Goal: Complete application form: Complete application form

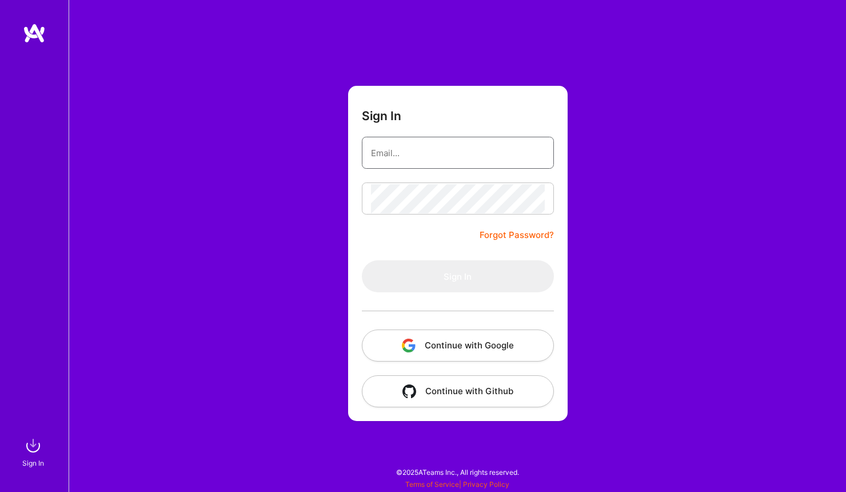
type input "[PERSON_NAME][EMAIL_ADDRESS][DOMAIN_NAME]"
click at [457, 276] on button "Sign In" at bounding box center [458, 276] width 192 height 32
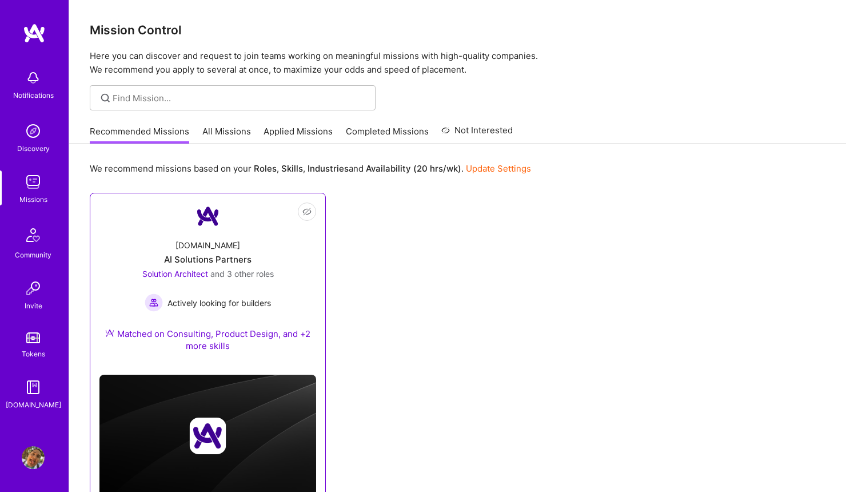
click at [278, 256] on div "[DOMAIN_NAME] AI Solutions Partners Solution Architect and 3 other roles Active…" at bounding box center [207, 298] width 217 height 136
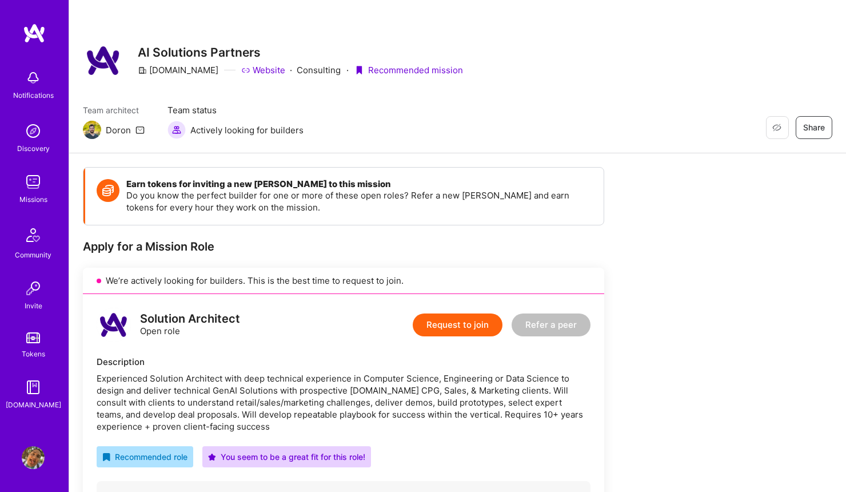
click at [40, 460] on img at bounding box center [33, 457] width 23 height 23
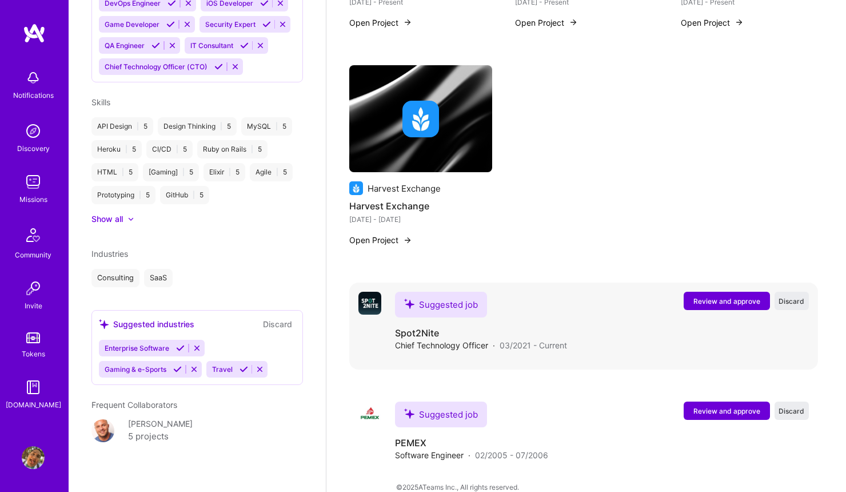
scroll to position [1379, 0]
click at [718, 297] on span "Review and approve" at bounding box center [727, 302] width 67 height 10
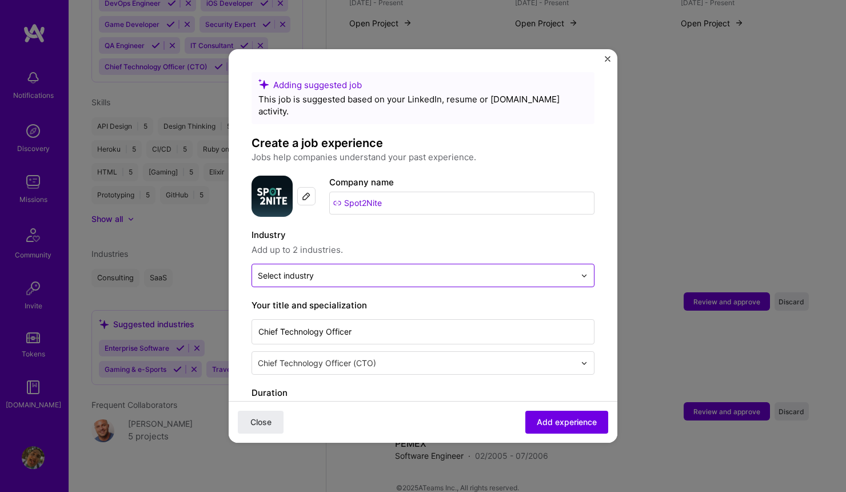
click at [472, 269] on input "text" at bounding box center [416, 275] width 317 height 12
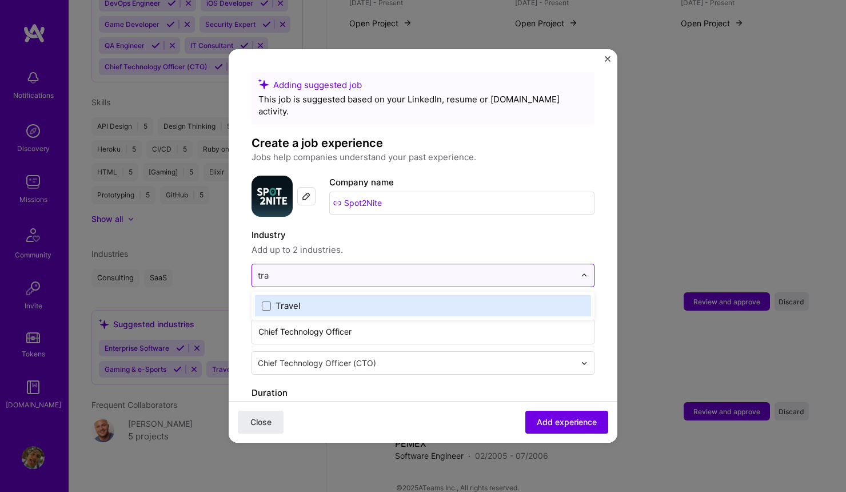
type input "trav"
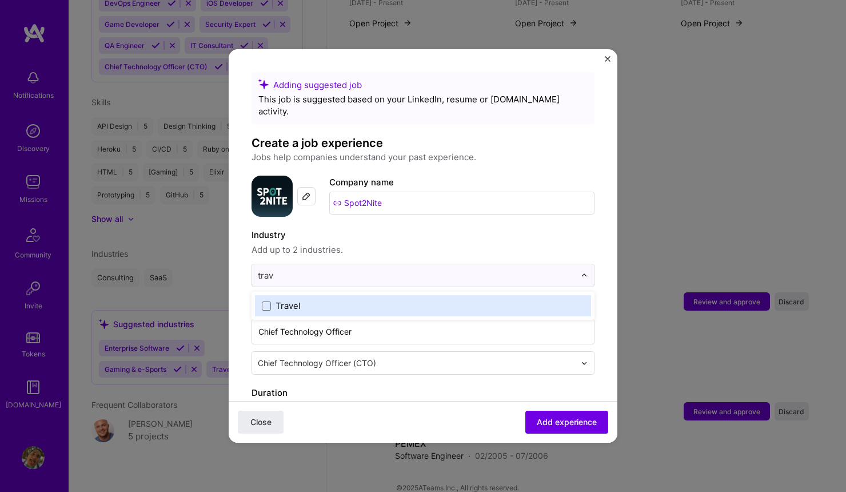
click at [336, 300] on label "Travel" at bounding box center [423, 306] width 322 height 12
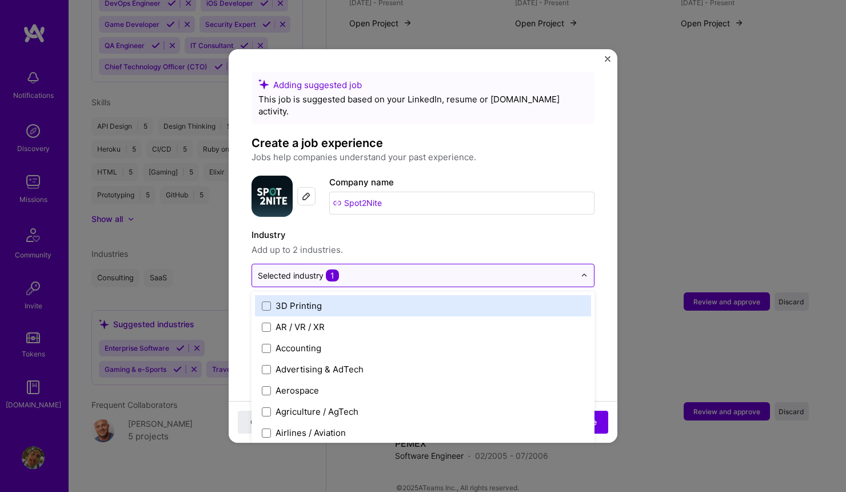
click at [392, 269] on input "text" at bounding box center [416, 275] width 317 height 12
type input "sa"
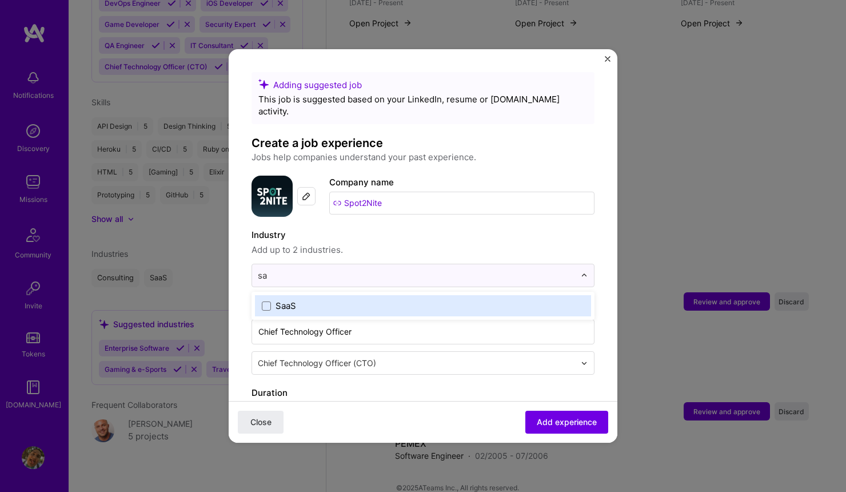
click at [342, 300] on label "SaaS" at bounding box center [423, 306] width 322 height 12
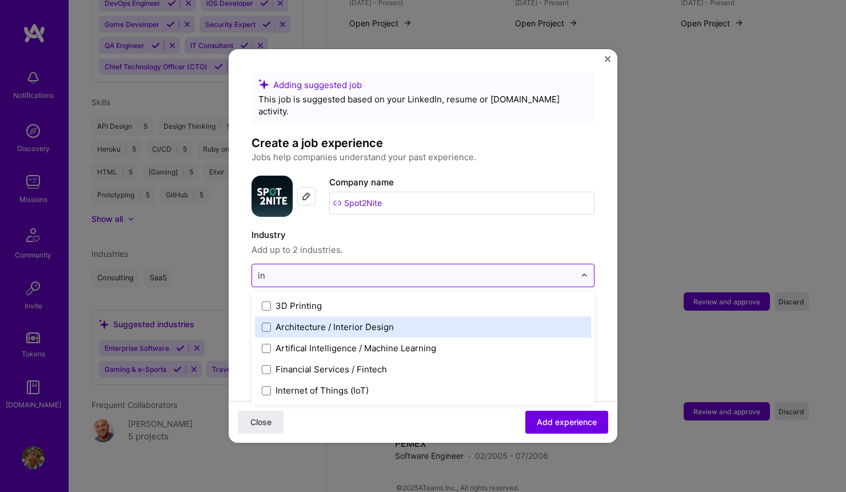
type input "i"
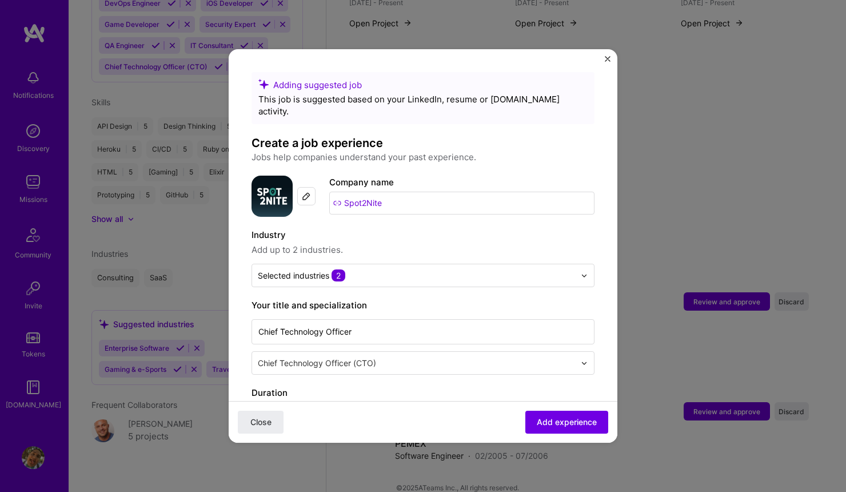
click at [588, 247] on div "Adding suggested job This job is suggested based on your LinkedIn, resume or [D…" at bounding box center [423, 448] width 343 height 752
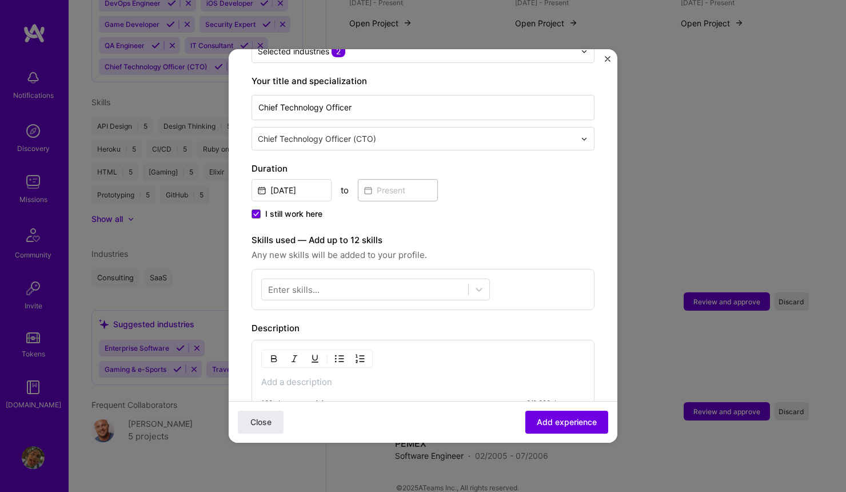
scroll to position [232, 0]
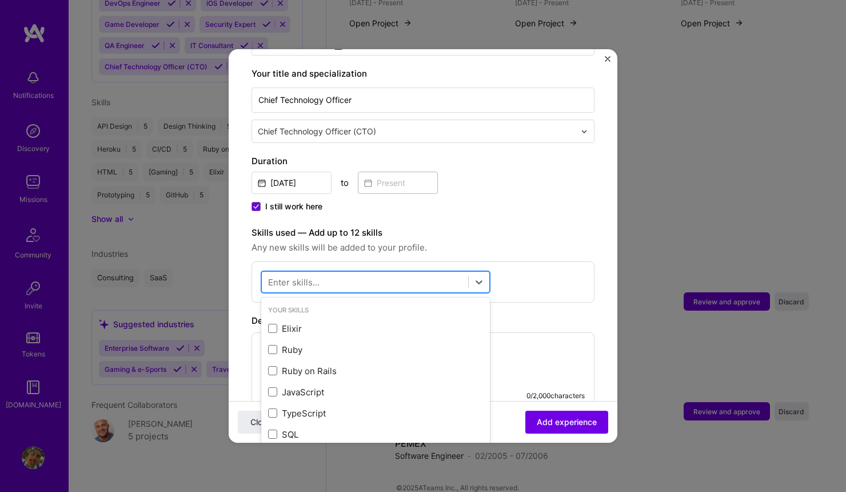
click at [415, 273] on div at bounding box center [365, 282] width 206 height 19
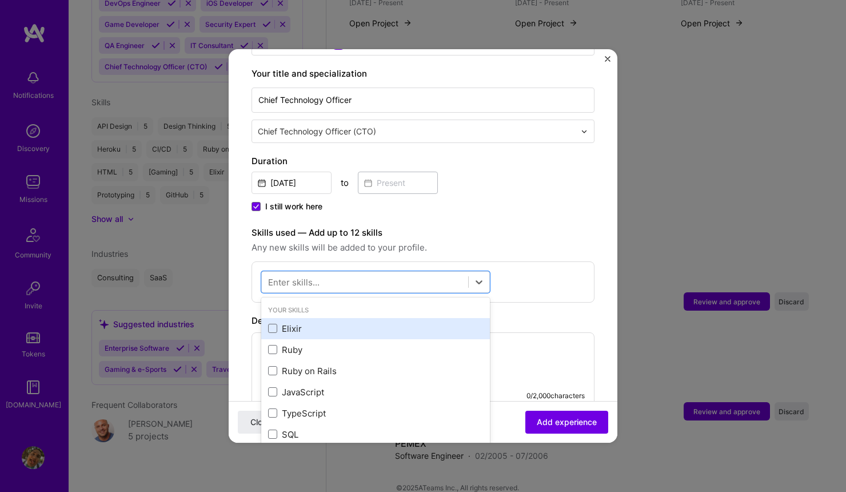
click at [347, 322] on div "Elixir" at bounding box center [375, 328] width 215 height 12
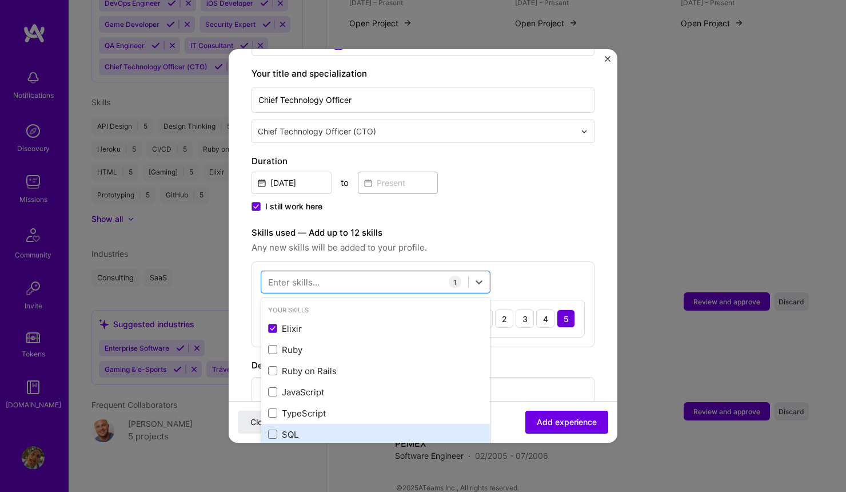
click at [329, 428] on div "SQL" at bounding box center [375, 434] width 215 height 12
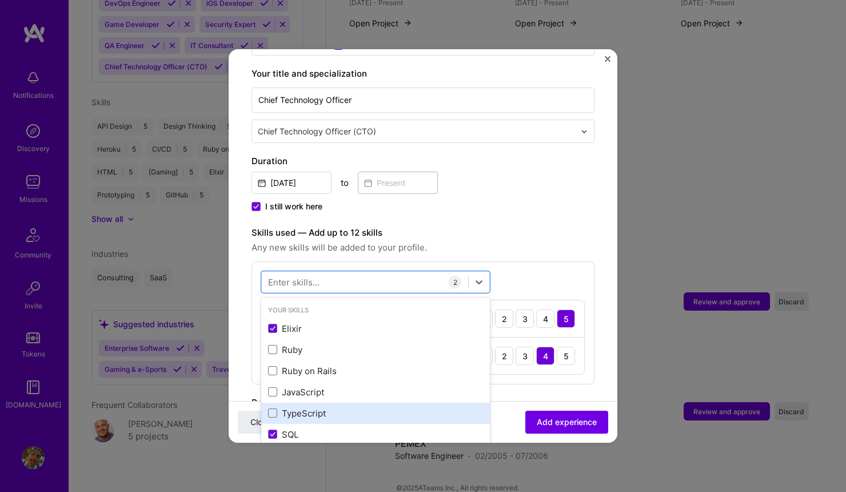
click at [337, 407] on div "TypeScript" at bounding box center [375, 413] width 215 height 12
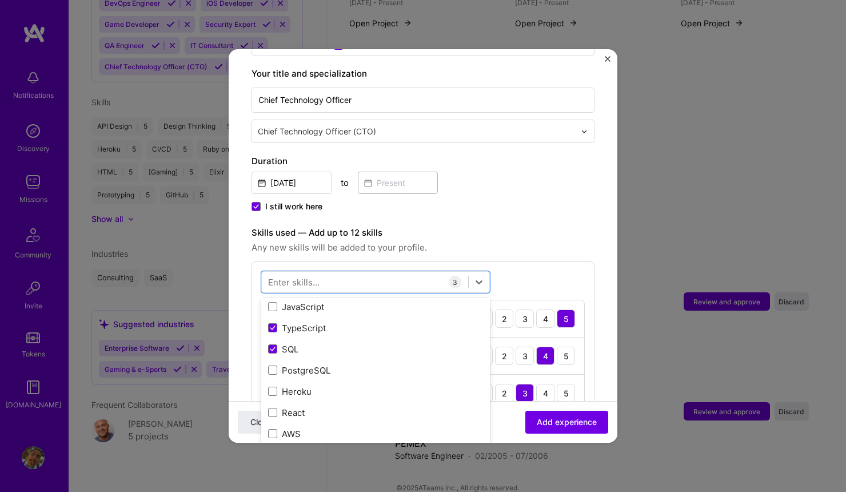
scroll to position [86, 0]
click at [350, 358] on div "PostgreSQL" at bounding box center [375, 368] width 229 height 21
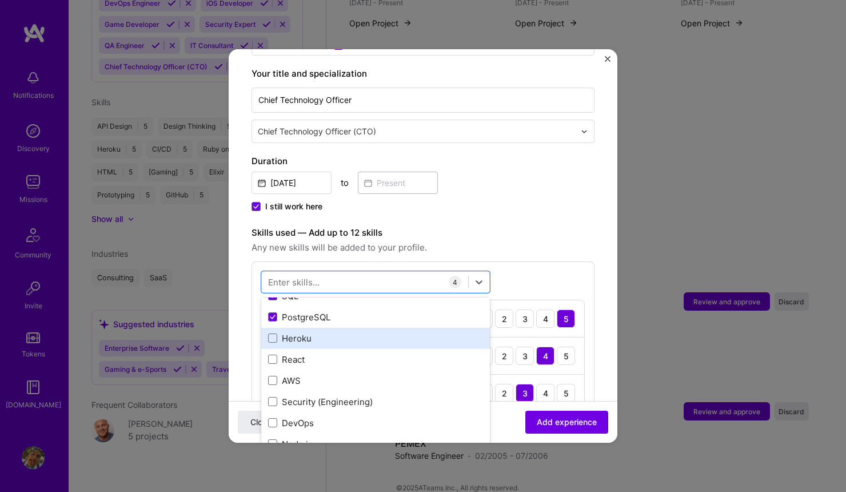
scroll to position [140, 0]
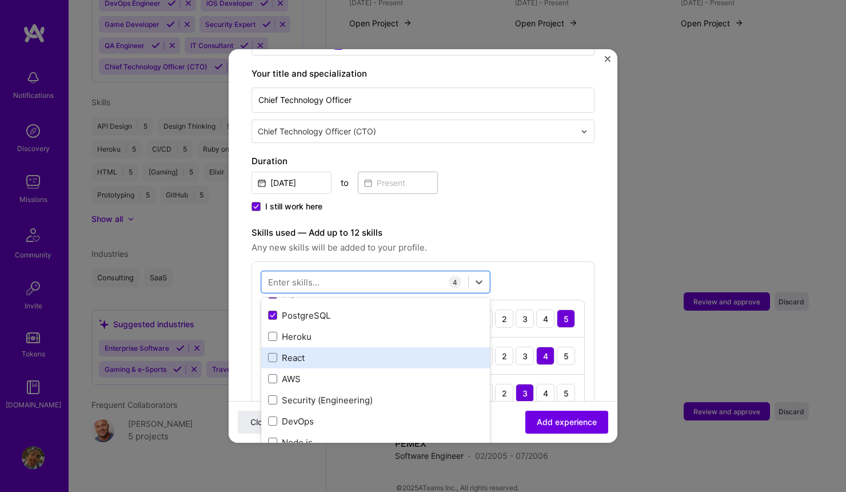
click at [317, 352] on div "React" at bounding box center [375, 358] width 215 height 12
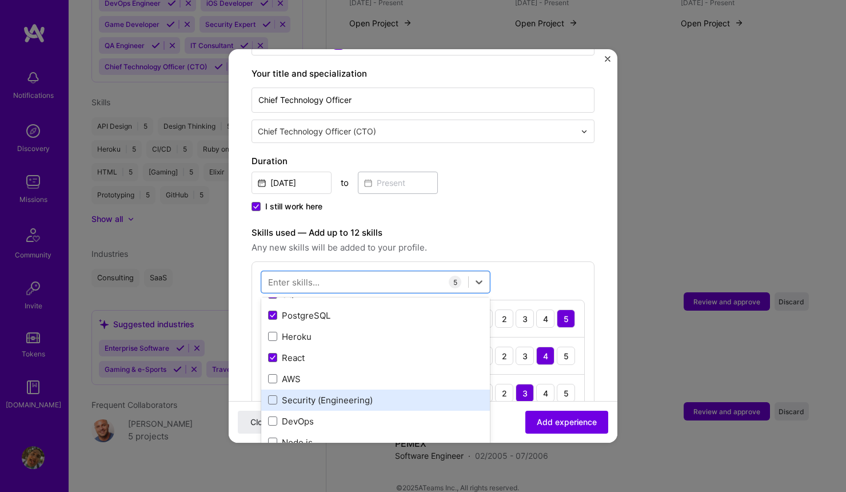
click at [374, 394] on div "Security (Engineering)" at bounding box center [375, 400] width 215 height 12
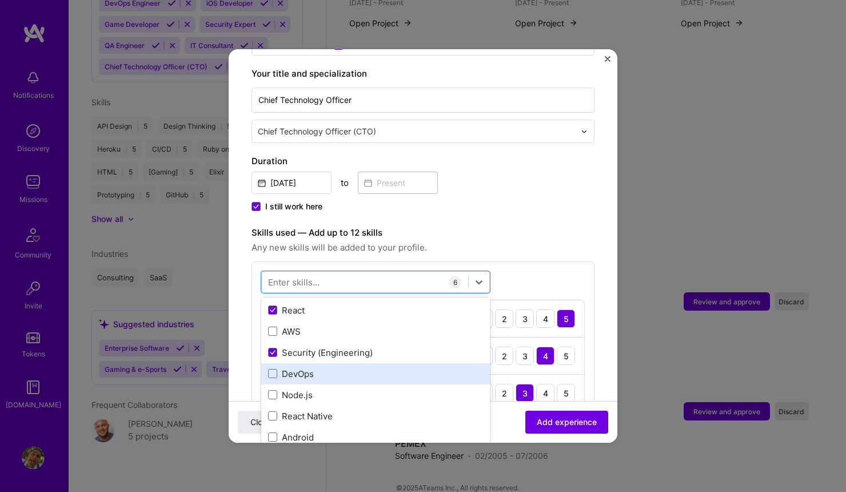
scroll to position [219, 0]
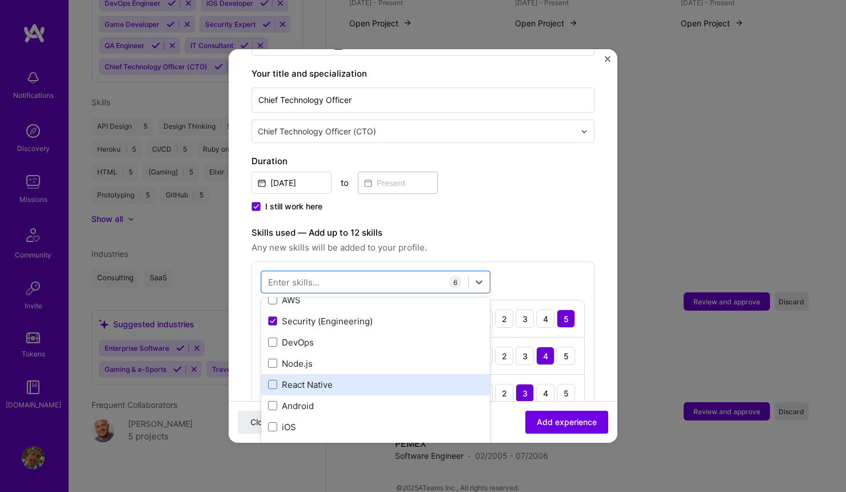
click at [356, 379] on div "React Native" at bounding box center [375, 385] width 215 height 12
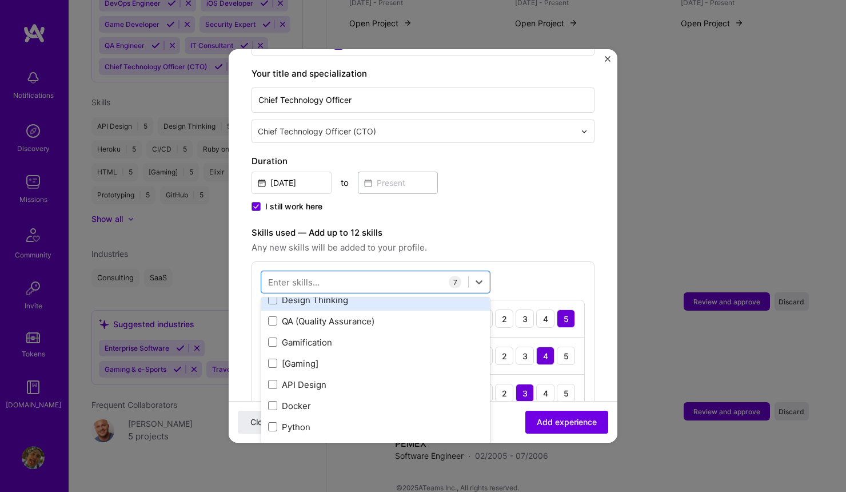
scroll to position [372, 0]
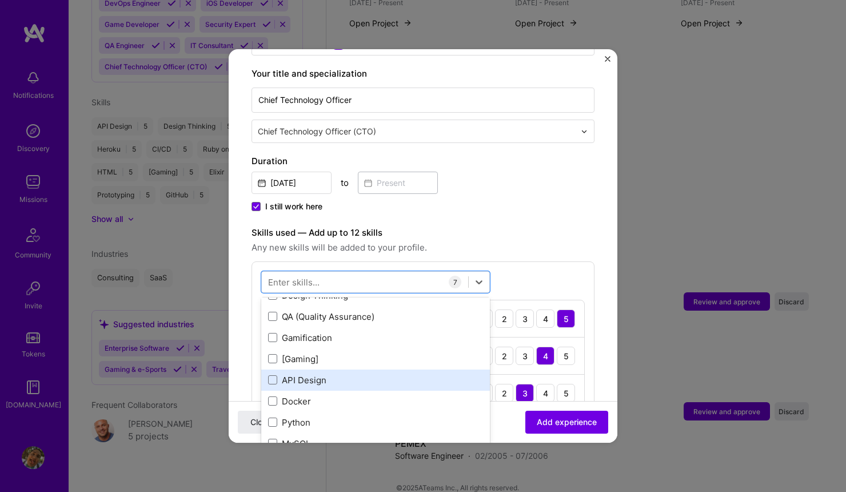
click at [357, 374] on div "API Design" at bounding box center [375, 380] width 215 height 12
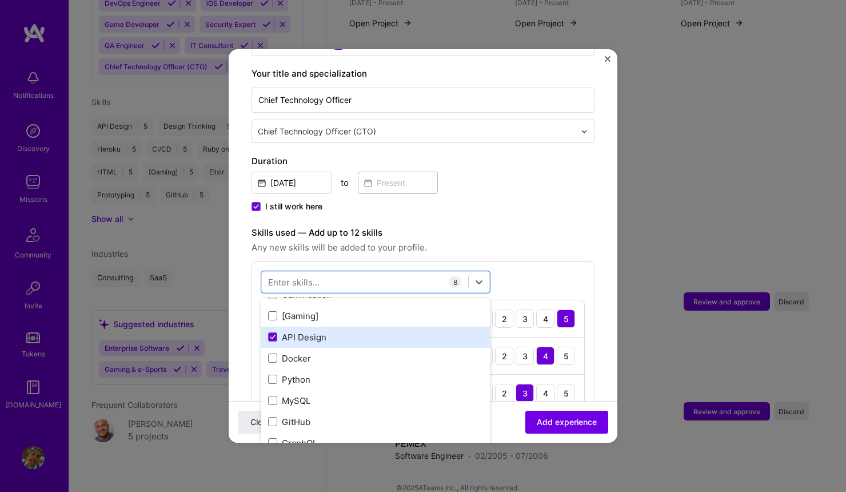
scroll to position [418, 0]
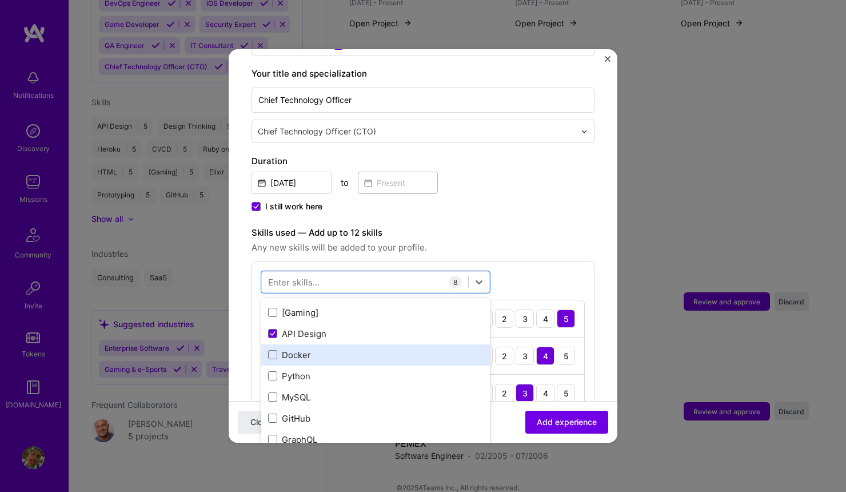
click at [330, 349] on div "Docker" at bounding box center [375, 355] width 215 height 12
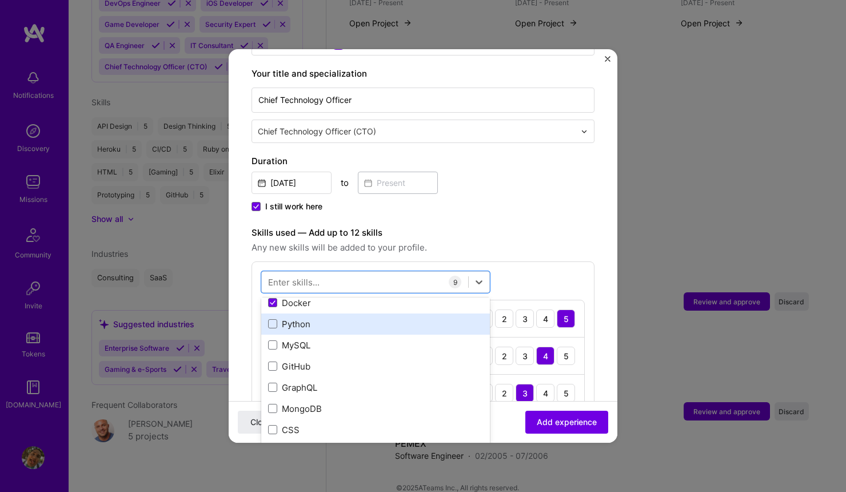
scroll to position [471, 0]
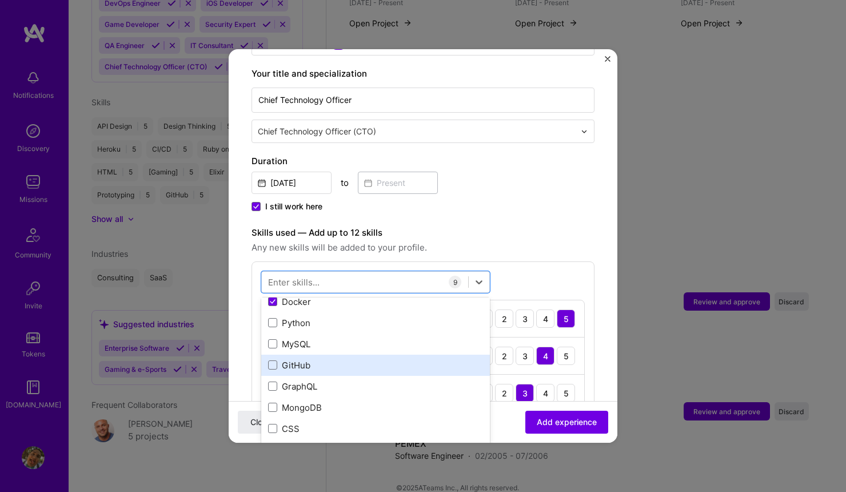
click at [322, 359] on div "GitHub" at bounding box center [375, 365] width 215 height 12
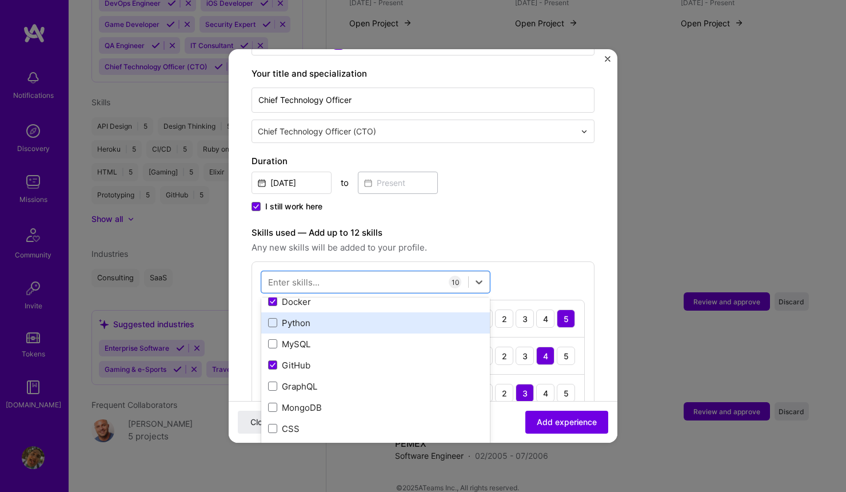
click at [317, 317] on div "Python" at bounding box center [375, 322] width 229 height 21
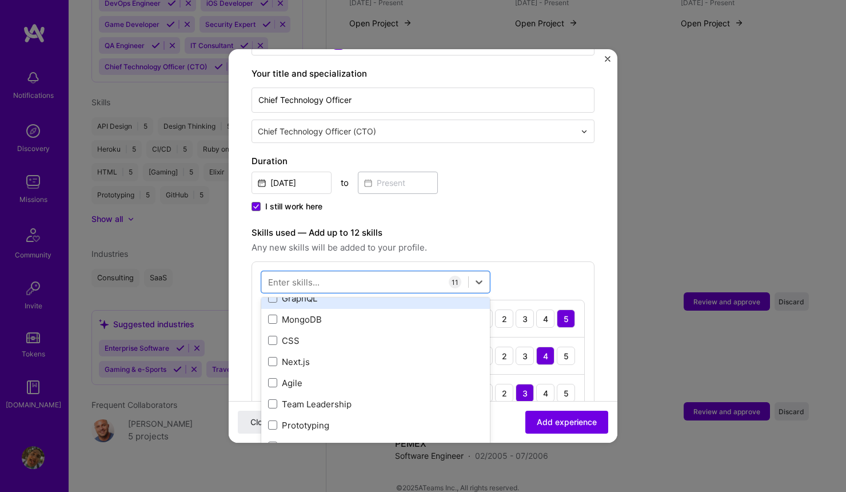
scroll to position [580, 0]
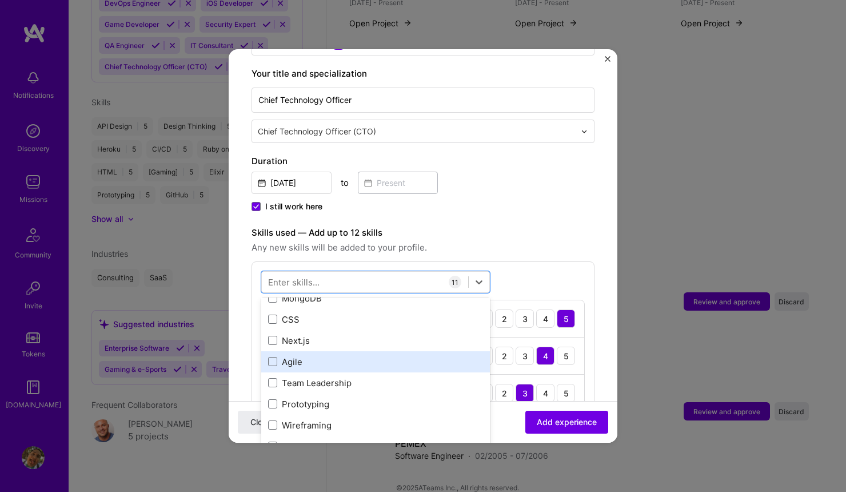
click at [318, 356] on div "Agile" at bounding box center [375, 361] width 229 height 21
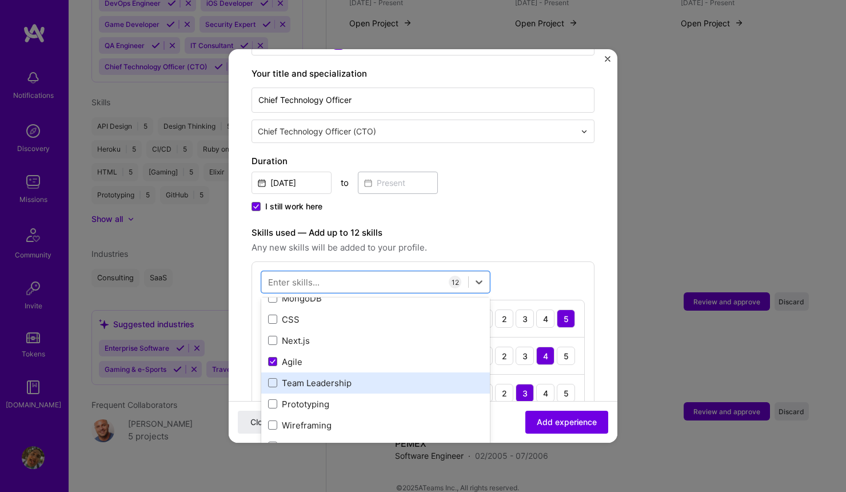
click at [330, 377] on div "Team Leadership" at bounding box center [375, 383] width 215 height 12
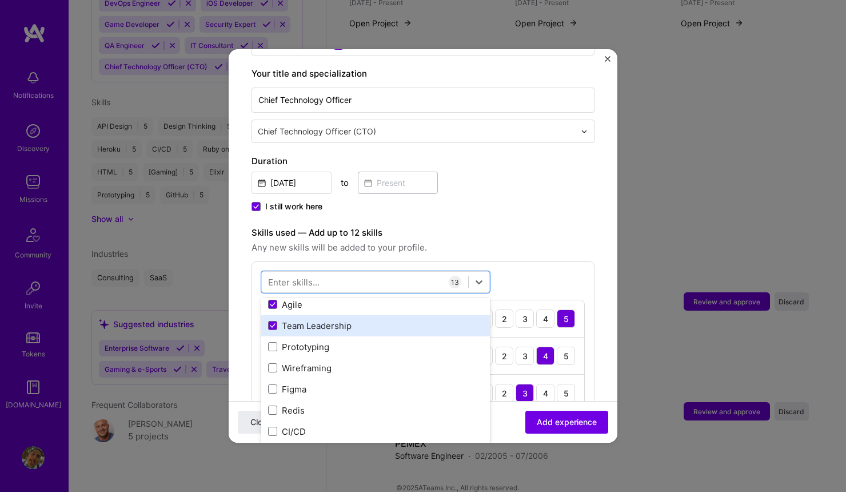
scroll to position [640, 0]
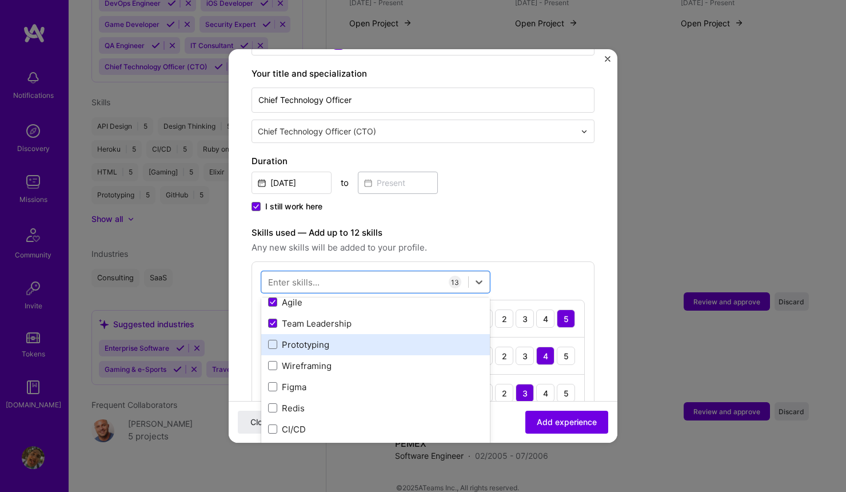
click at [351, 339] on div "Prototyping" at bounding box center [375, 344] width 229 height 21
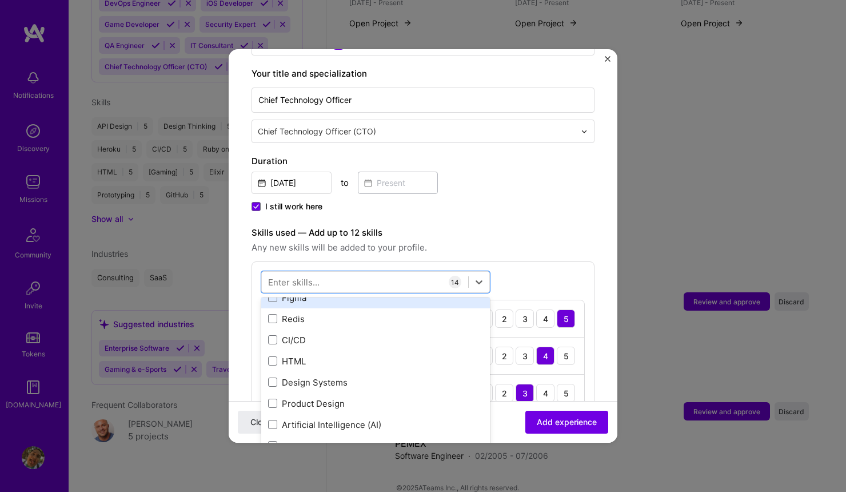
scroll to position [735, 0]
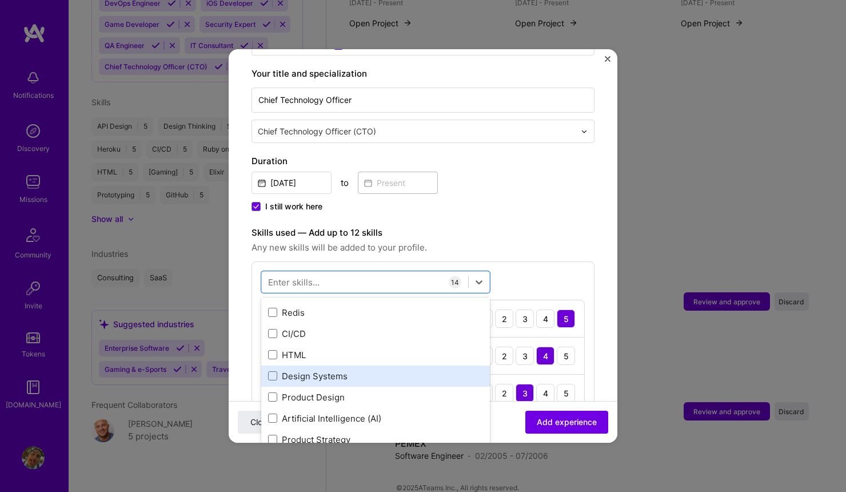
click at [346, 370] on div "Design Systems" at bounding box center [375, 376] width 215 height 12
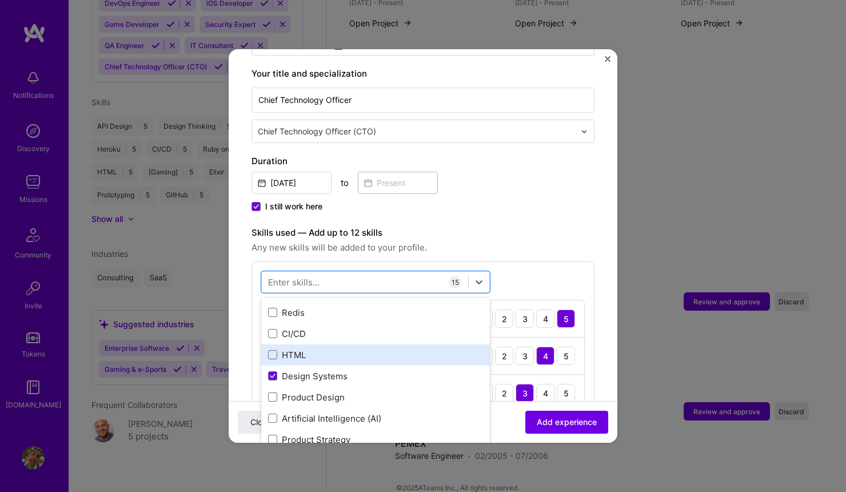
click at [382, 349] on div "HTML" at bounding box center [375, 355] width 215 height 12
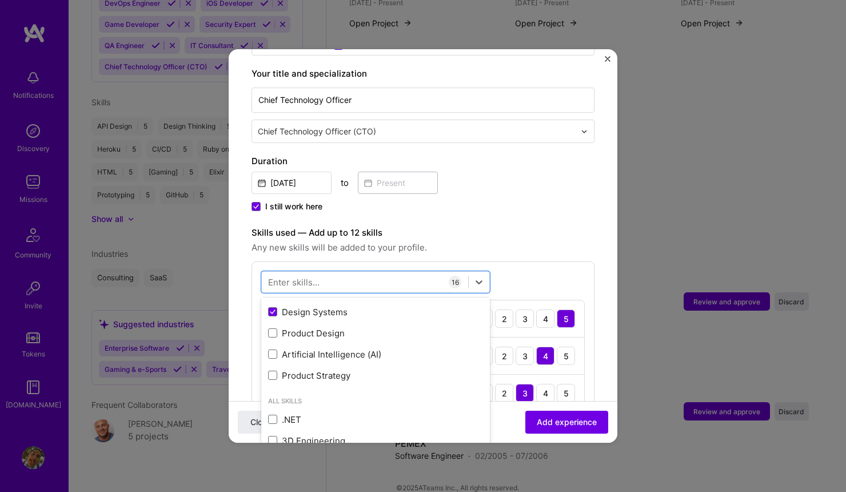
scroll to position [818, 0]
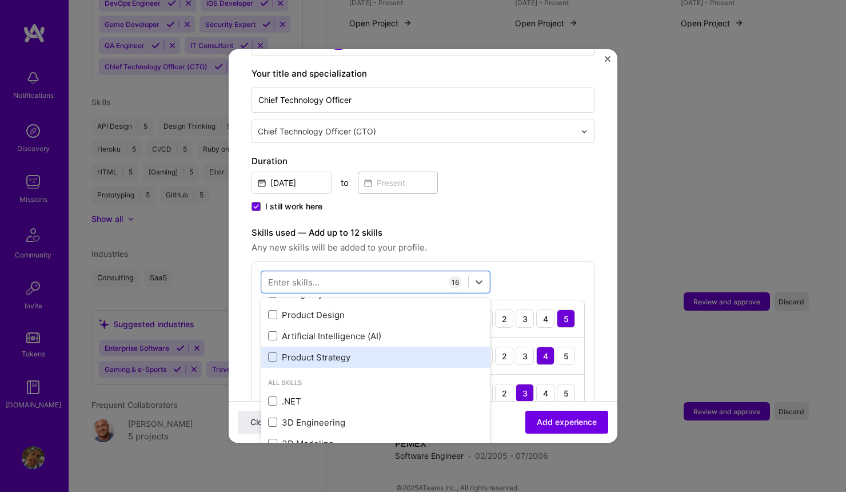
click at [353, 351] on div "Product Strategy" at bounding box center [375, 357] width 215 height 12
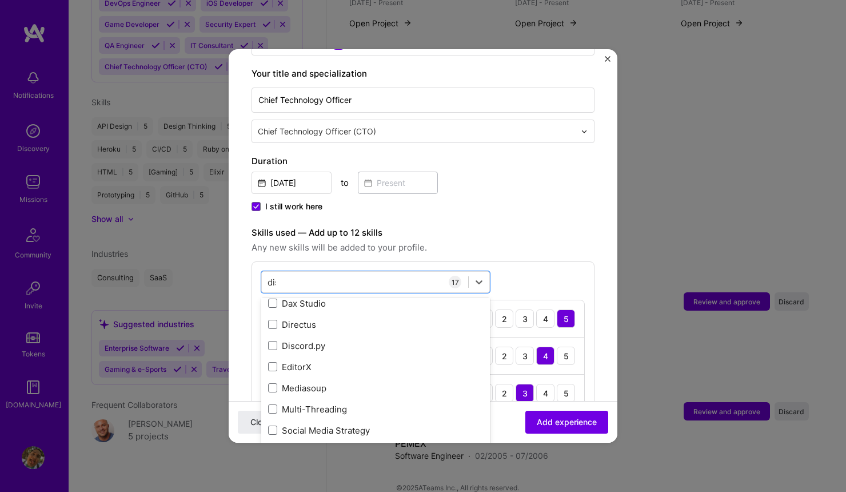
scroll to position [0, 0]
type input "d"
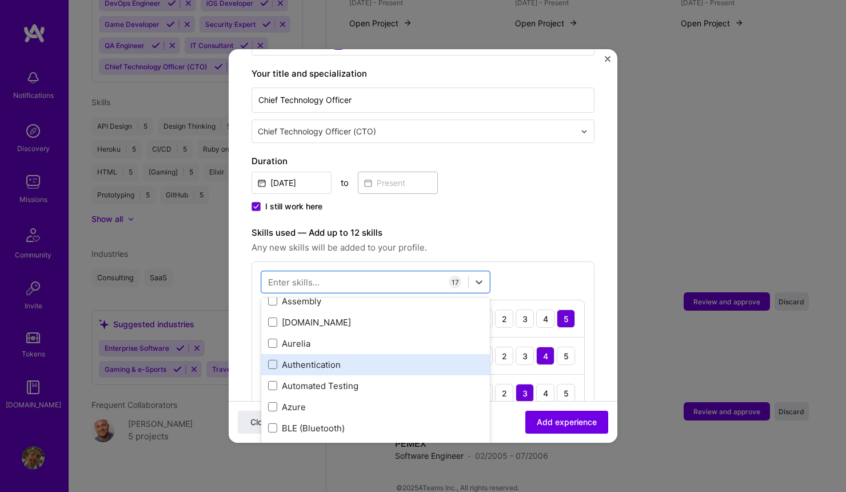
click at [336, 358] on div "Authentication" at bounding box center [375, 364] width 215 height 12
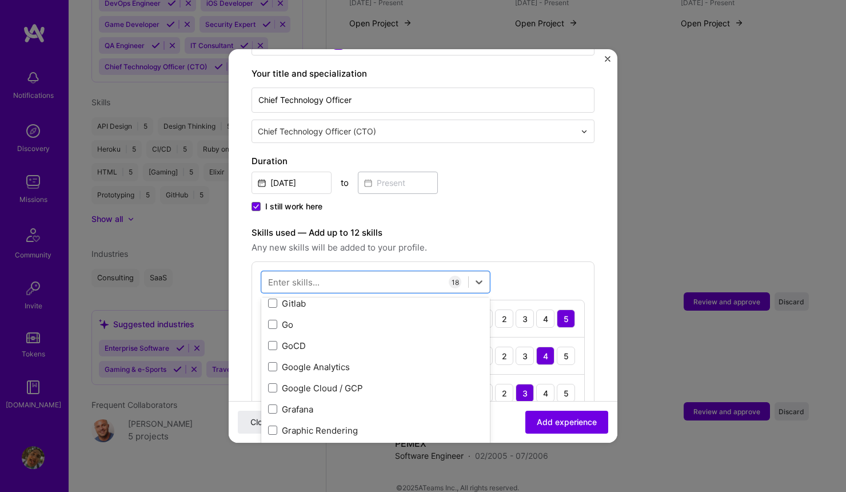
scroll to position [3691, 0]
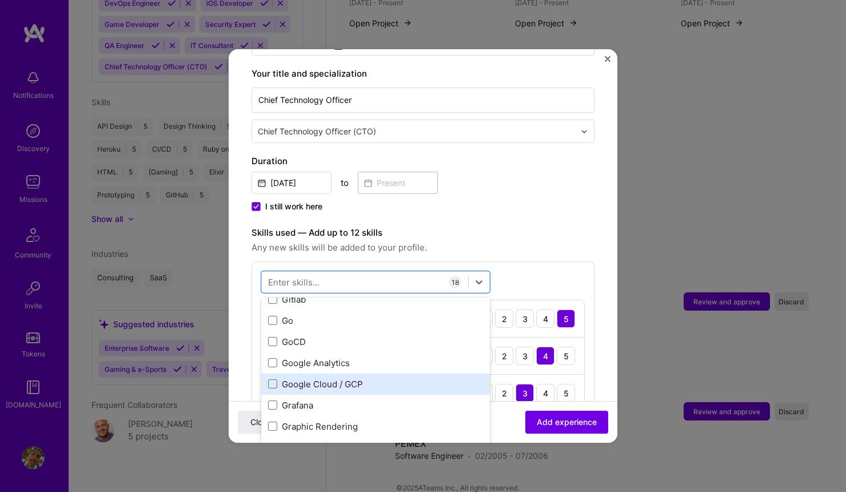
click at [340, 378] on div "Google Cloud / GCP" at bounding box center [375, 384] width 215 height 12
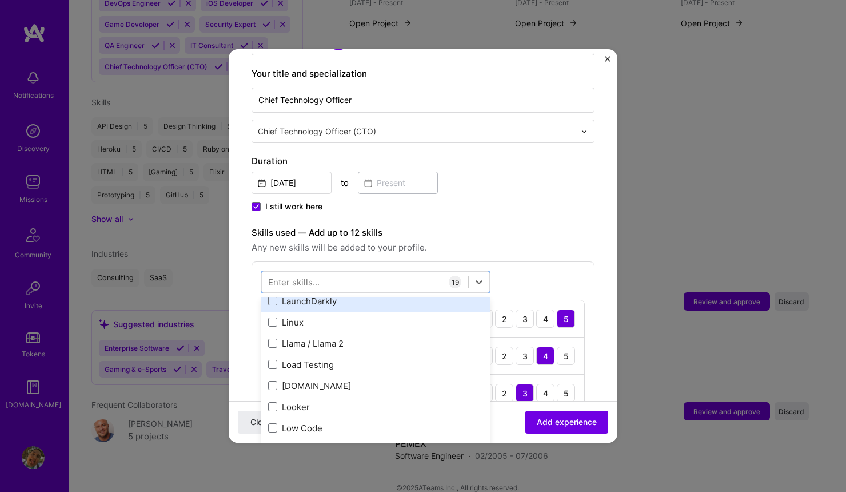
scroll to position [4472, 0]
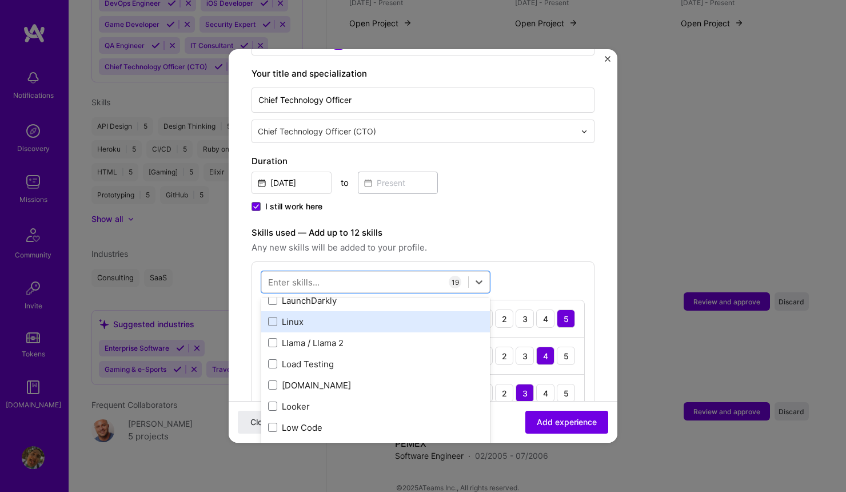
click at [316, 316] on div "Linux" at bounding box center [375, 322] width 215 height 12
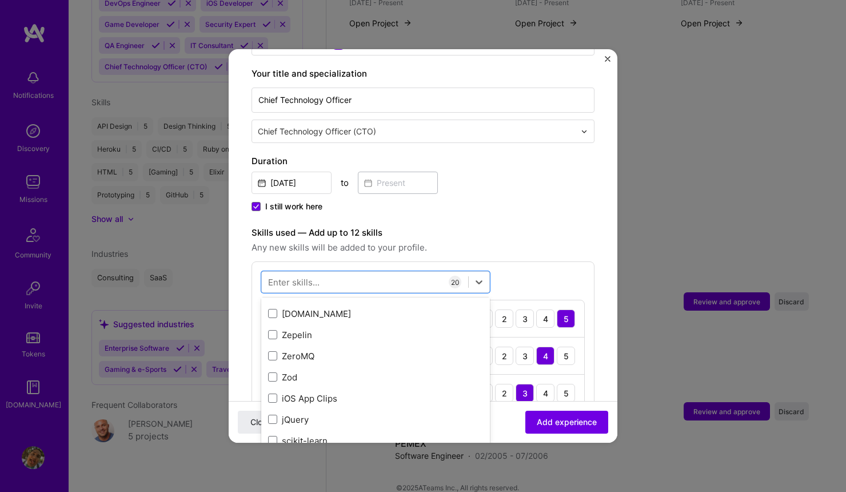
scroll to position [7897, 0]
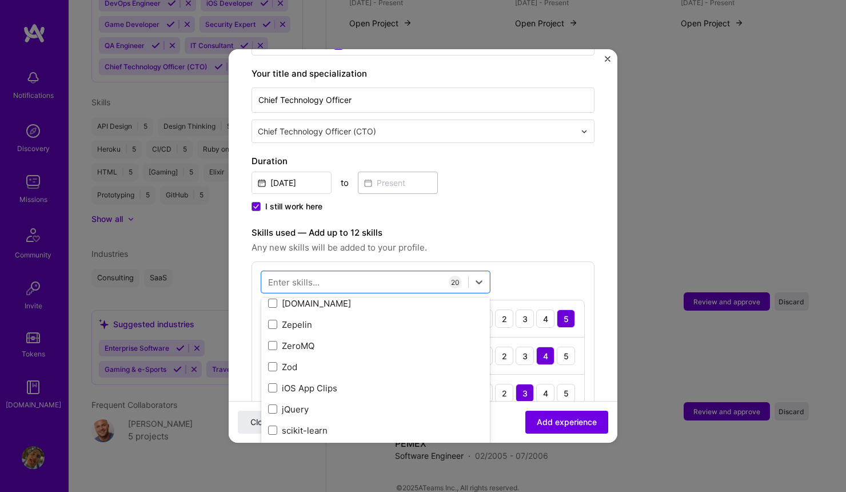
click at [539, 226] on label "Skills used — Add up to 12 skills" at bounding box center [423, 233] width 343 height 14
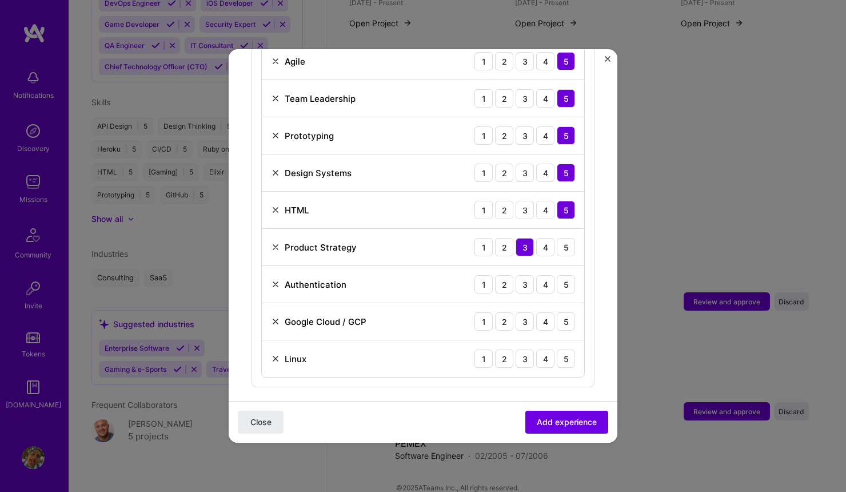
scroll to position [907, 0]
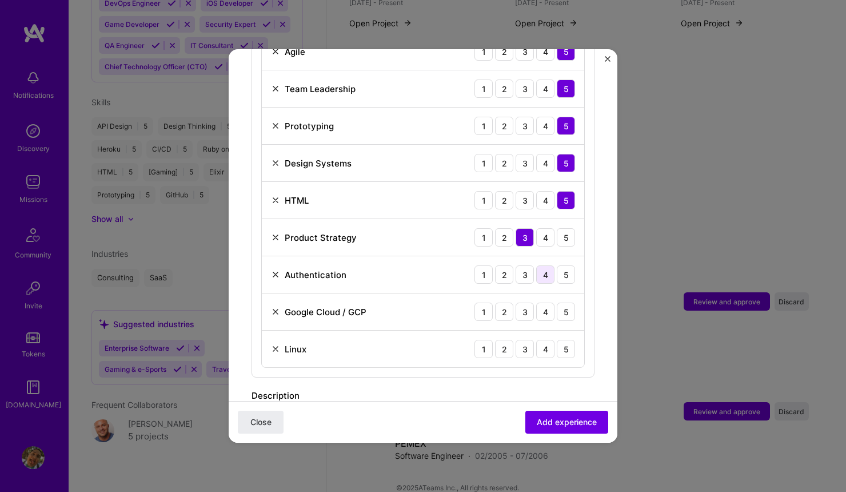
click at [536, 265] on div "4" at bounding box center [545, 274] width 18 height 18
click at [536, 302] on div "4" at bounding box center [545, 311] width 18 height 18
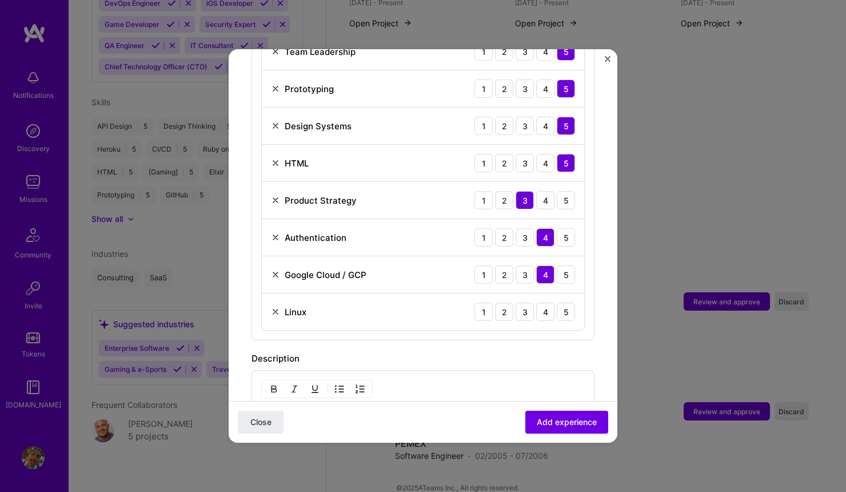
scroll to position [949, 0]
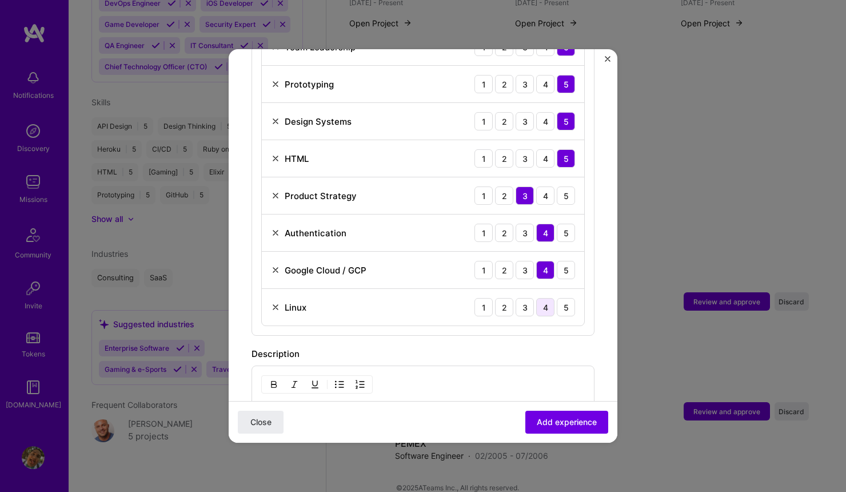
click at [536, 299] on div "4" at bounding box center [545, 307] width 18 height 18
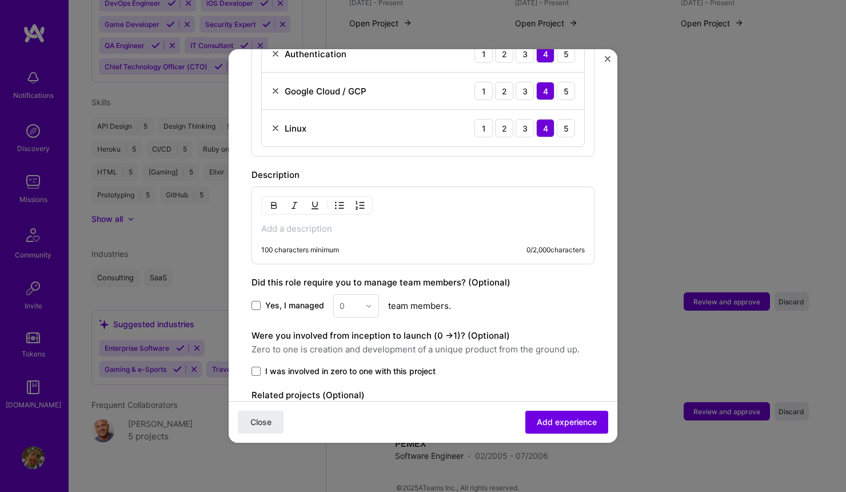
scroll to position [1129, 0]
click at [301, 222] on p at bounding box center [423, 227] width 324 height 11
click at [259, 299] on label "Yes, I managed" at bounding box center [288, 304] width 73 height 11
click at [0, 0] on input "Yes, I managed" at bounding box center [0, 0] width 0 height 0
click at [369, 302] on img at bounding box center [368, 305] width 7 height 7
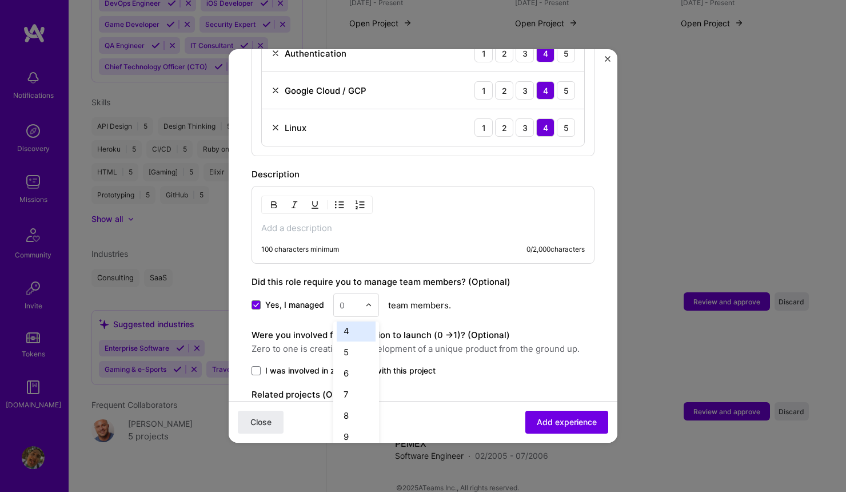
scroll to position [87, 0]
click at [355, 428] on div "10" at bounding box center [356, 438] width 39 height 21
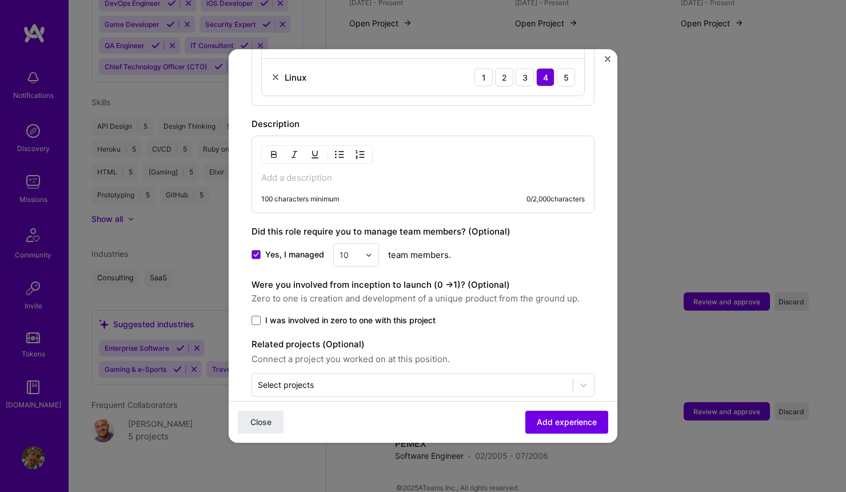
scroll to position [1185, 0]
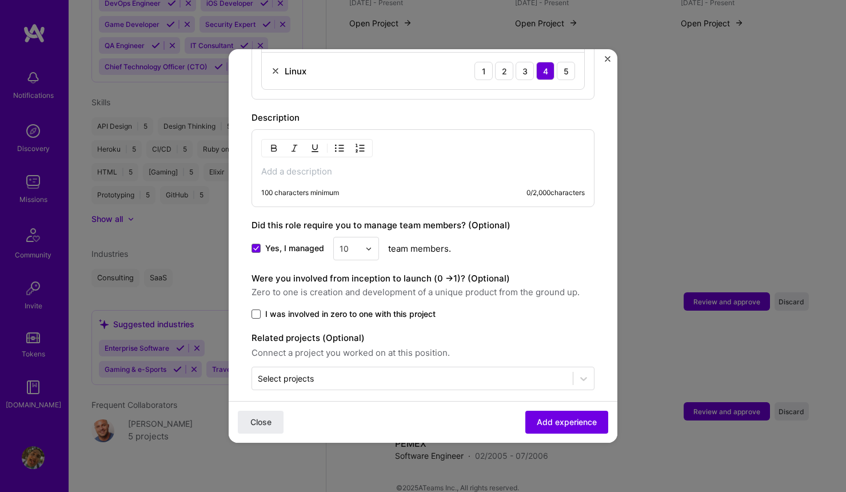
click at [258, 309] on span at bounding box center [256, 313] width 9 height 9
click at [0, 0] on input "I was involved in zero to one with this project" at bounding box center [0, 0] width 0 height 0
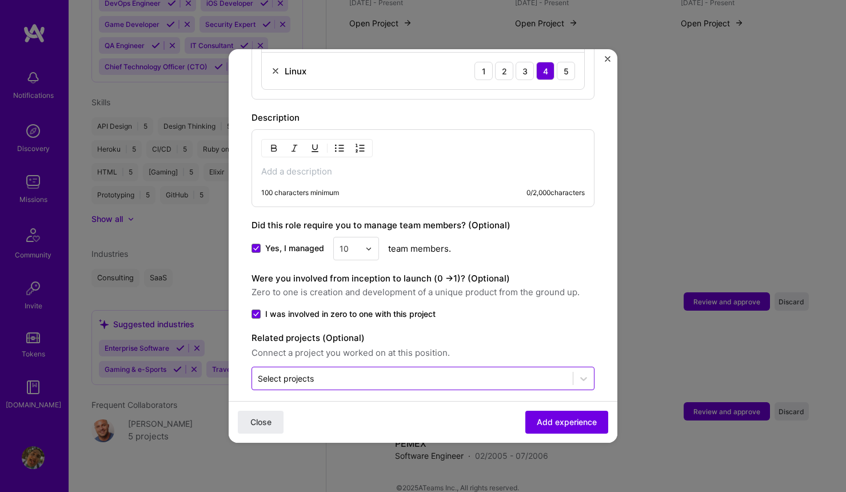
click at [366, 372] on input "text" at bounding box center [412, 378] width 309 height 12
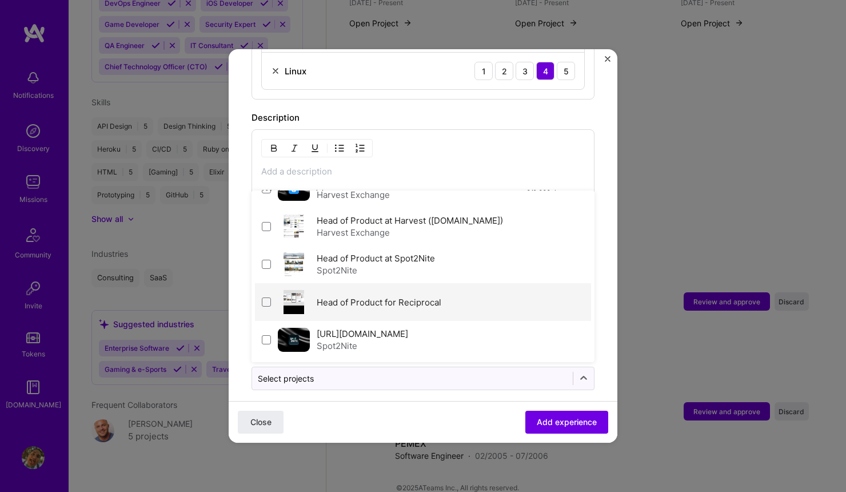
scroll to position [24, 0]
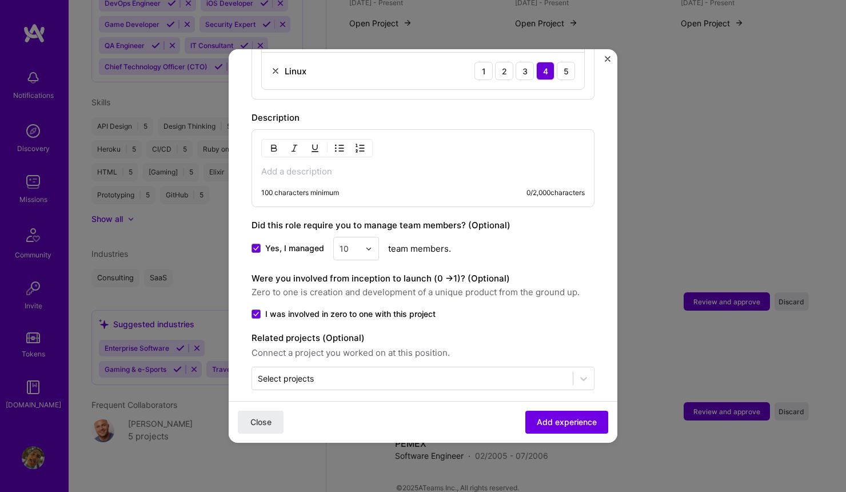
click at [352, 167] on div "100 characters minimum 0 / 2,000 characters" at bounding box center [423, 168] width 343 height 78
click at [326, 166] on p at bounding box center [423, 171] width 324 height 11
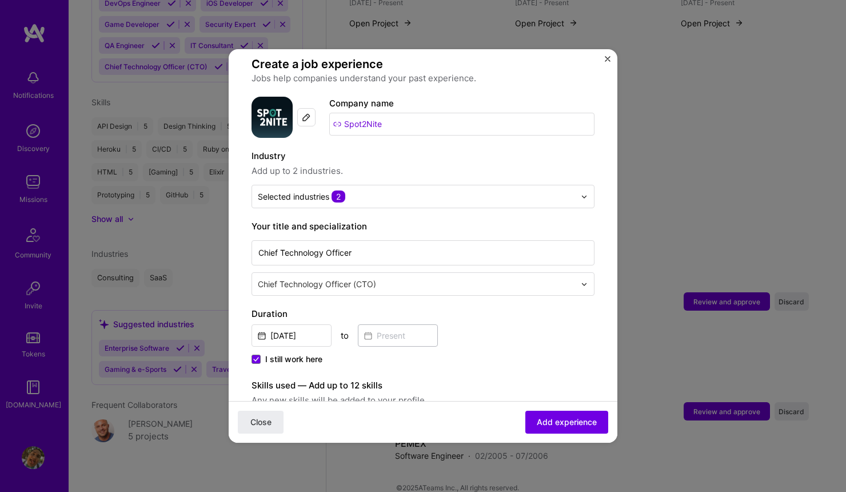
scroll to position [80, 0]
click at [306, 323] on input "[DATE]" at bounding box center [292, 334] width 80 height 22
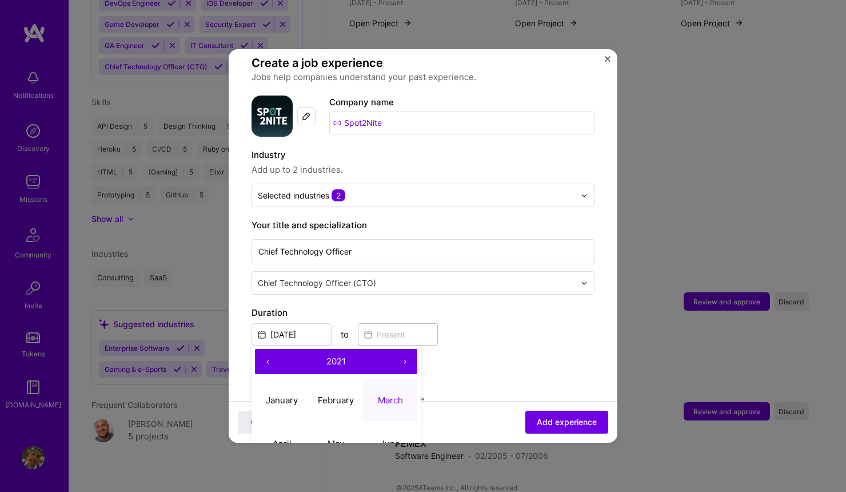
click at [268, 349] on button "‹" at bounding box center [267, 361] width 25 height 25
click at [289, 395] on abbr "January" at bounding box center [282, 400] width 32 height 11
type input "[DATE]"
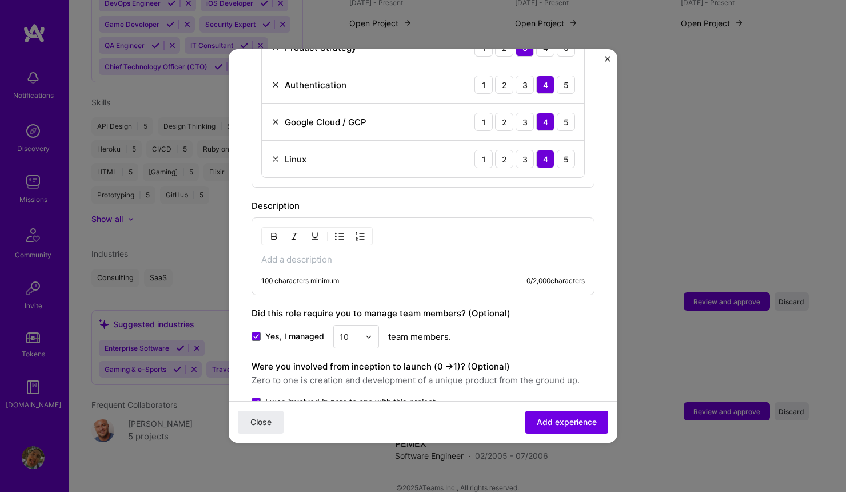
scroll to position [1099, 0]
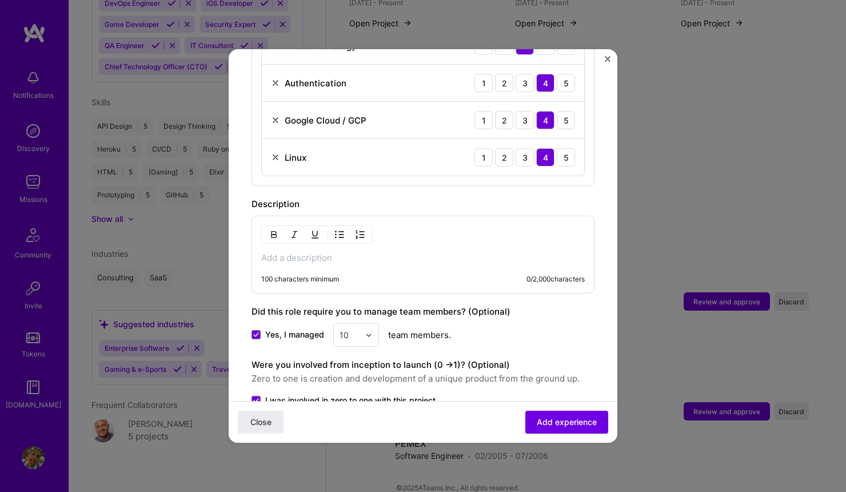
click at [361, 252] on p at bounding box center [423, 257] width 324 height 11
